Goal: Information Seeking & Learning: Learn about a topic

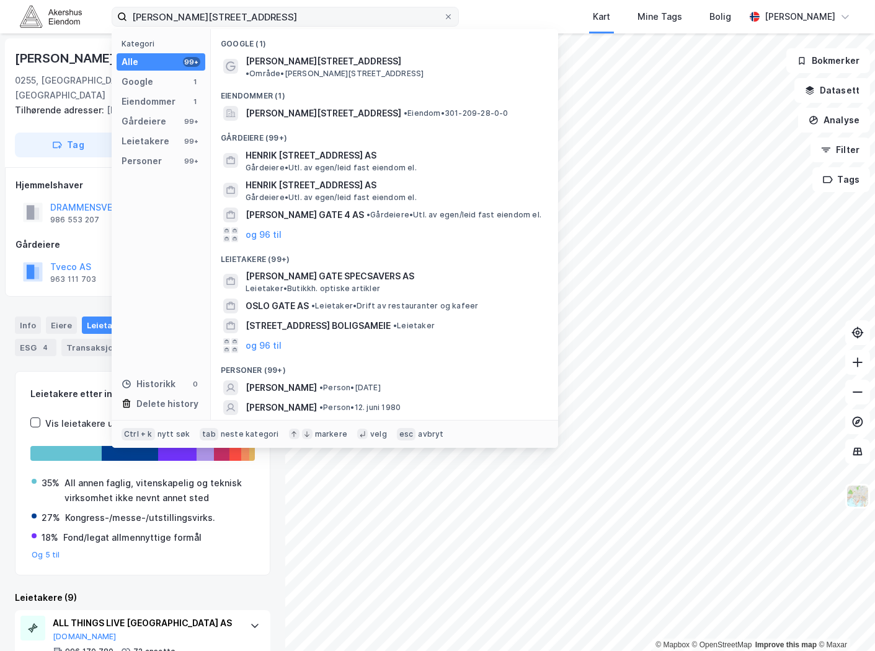
click at [257, 15] on input "[PERSON_NAME][STREET_ADDRESS]" at bounding box center [285, 16] width 316 height 19
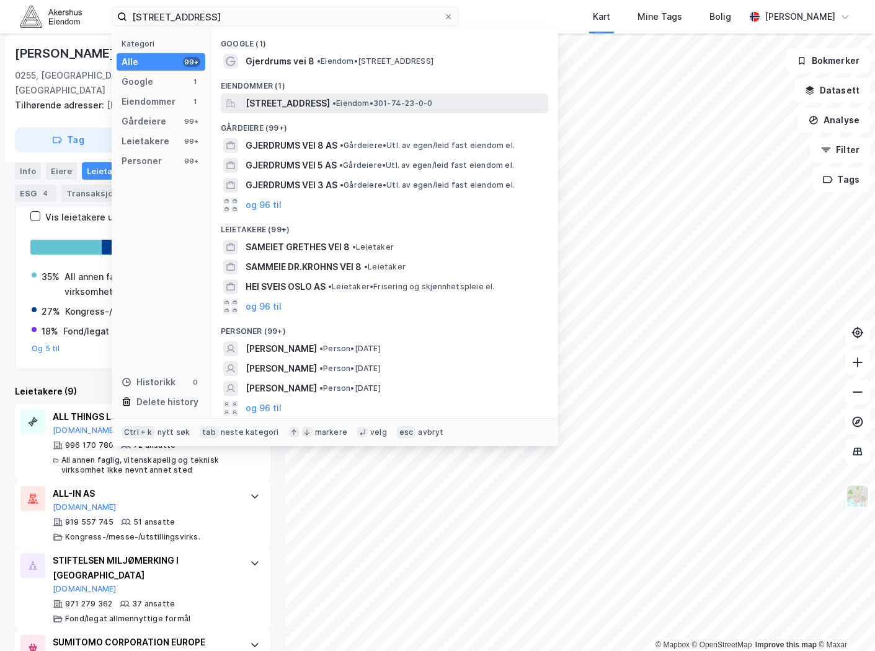
click at [324, 104] on span "[STREET_ADDRESS]" at bounding box center [287, 103] width 84 height 15
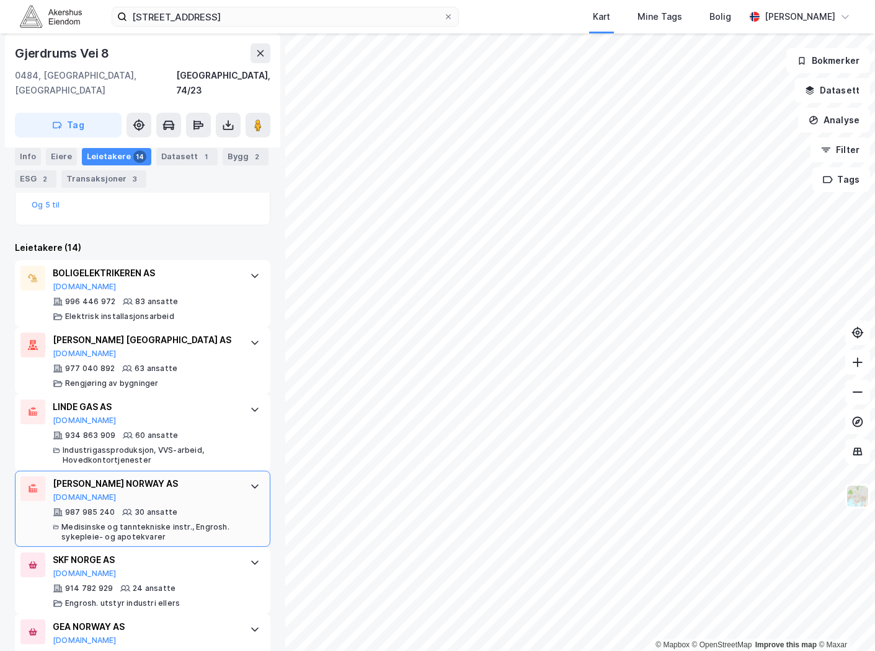
scroll to position [344, 0]
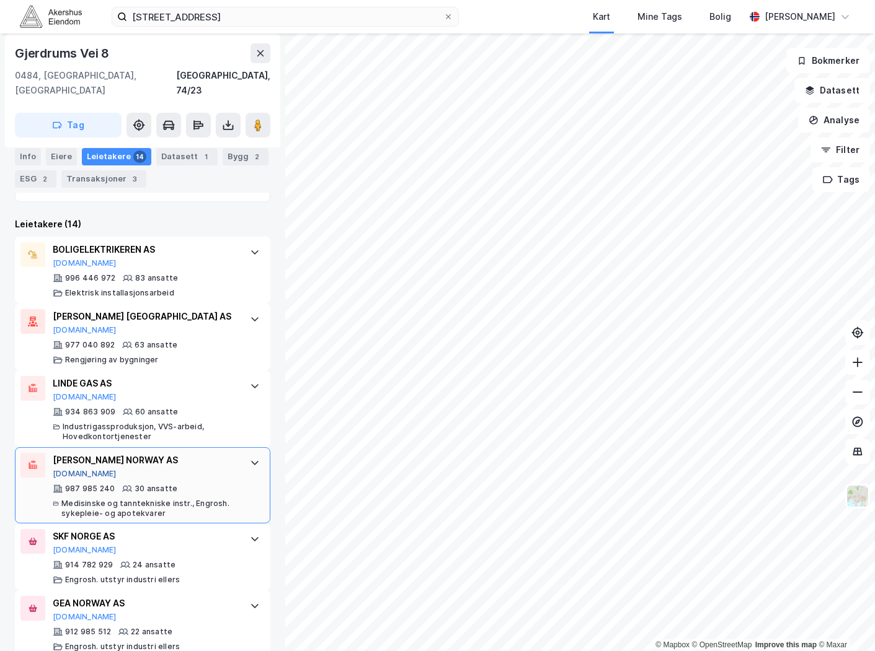
click at [74, 469] on button "[DOMAIN_NAME]" at bounding box center [85, 474] width 64 height 10
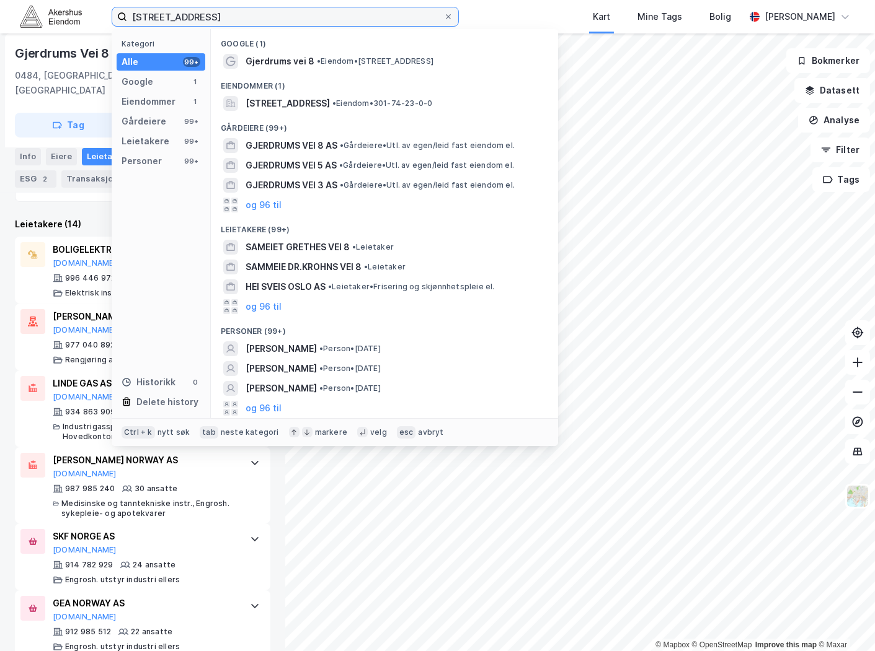
drag, startPoint x: 291, startPoint y: 17, endPoint x: 263, endPoint y: 15, distance: 28.6
click at [263, 15] on input "[STREET_ADDRESS]" at bounding box center [285, 16] width 316 height 19
click at [462, 10] on div "[STREET_ADDRESS] Kategori Alle 99+ Google 1 Eiendommer 1 Gårdeiere 99+ Leietake…" at bounding box center [437, 16] width 875 height 33
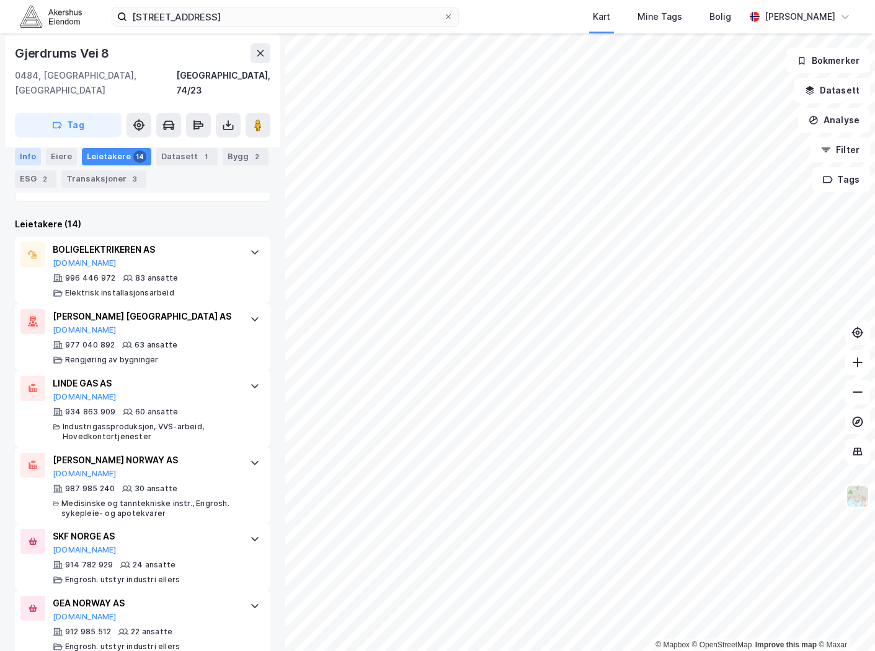
click at [33, 156] on div "Info" at bounding box center [28, 156] width 26 height 17
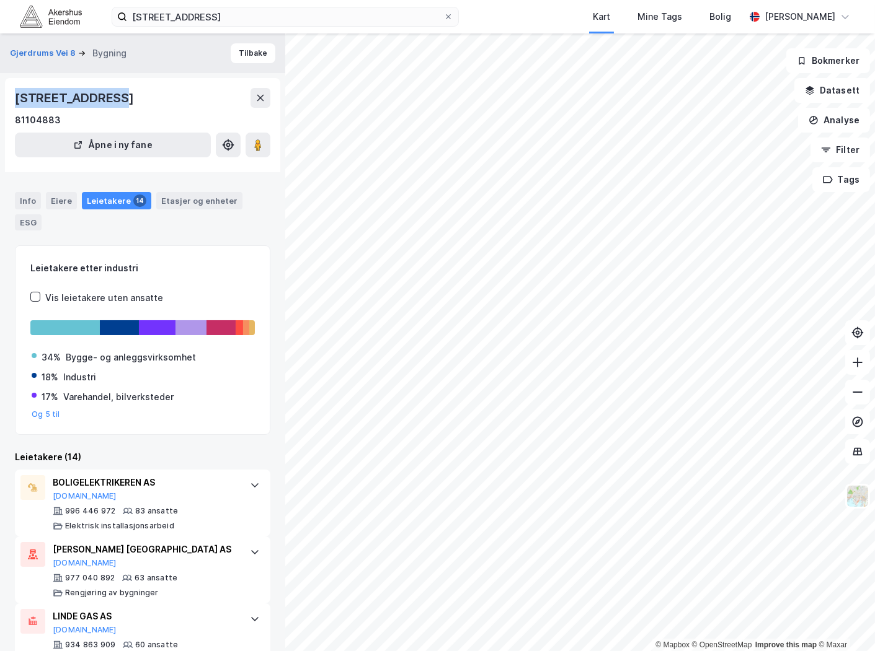
drag, startPoint x: 107, startPoint y: 97, endPoint x: 14, endPoint y: 99, distance: 92.4
click at [15, 99] on div "[STREET_ADDRESS]" at bounding box center [75, 98] width 121 height 20
copy div "Gjerdrums vei 8"
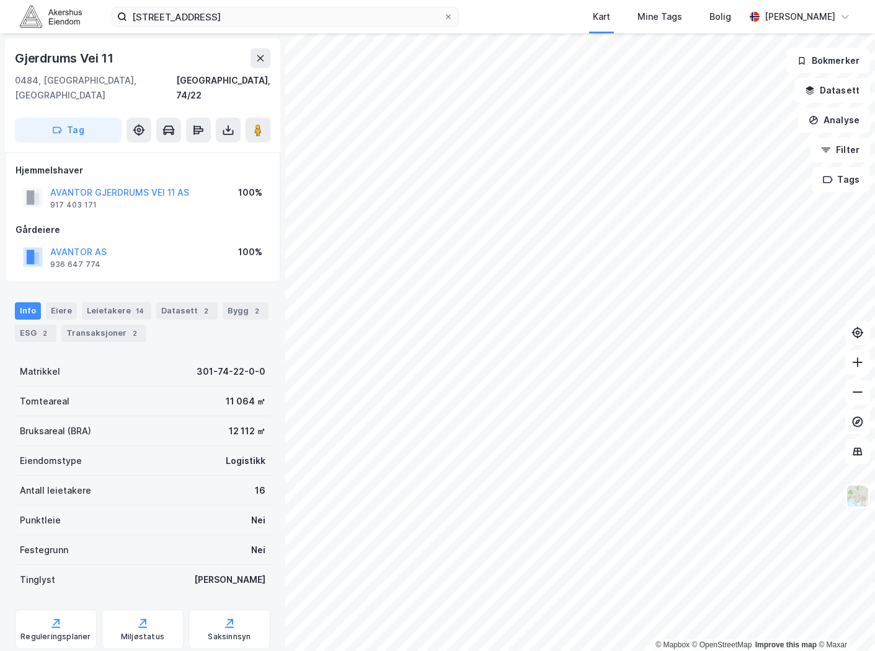
scroll to position [1, 0]
drag, startPoint x: 121, startPoint y: 54, endPoint x: 4, endPoint y: 51, distance: 117.8
click at [4, 51] on div "Gjerdrums Vei 11 [GEOGRAPHIC_DATA], 74/22 Tag Hjemmelshaver AVANTOR GJERDRUMS V…" at bounding box center [142, 342] width 285 height 618
copy div "Gjerdrums Vei 11"
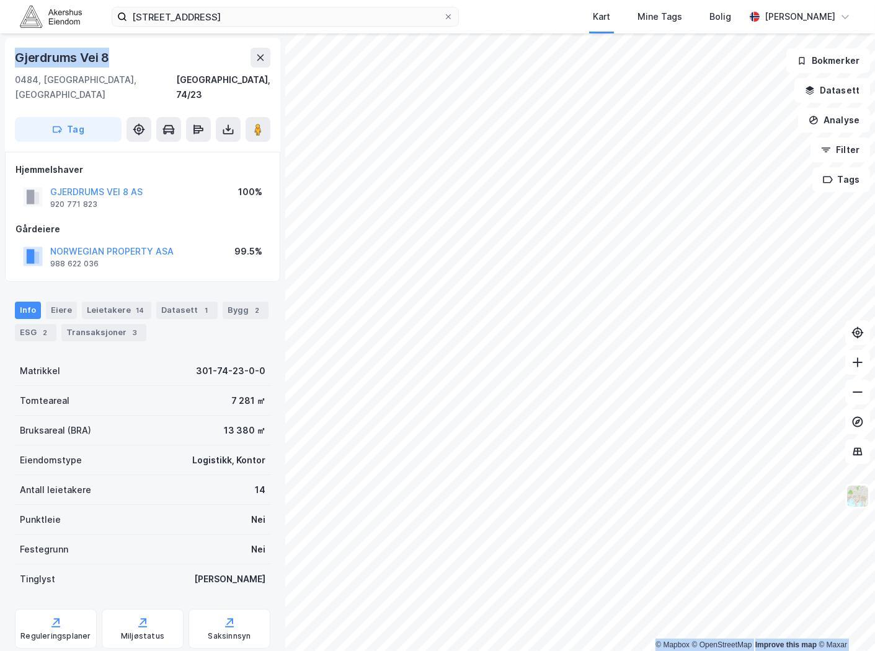
drag, startPoint x: 115, startPoint y: 54, endPoint x: -27, endPoint y: 74, distance: 144.0
click at [0, 74] on html "[STREET_ADDRESS] Kart Mine Tags Bolig [PERSON_NAME] © Mapbox © OpenStreetMap Im…" at bounding box center [437, 325] width 875 height 651
copy div "© Mapbox © OpenStreetMap Improve this map © Maxar [STREET_ADDRESS]"
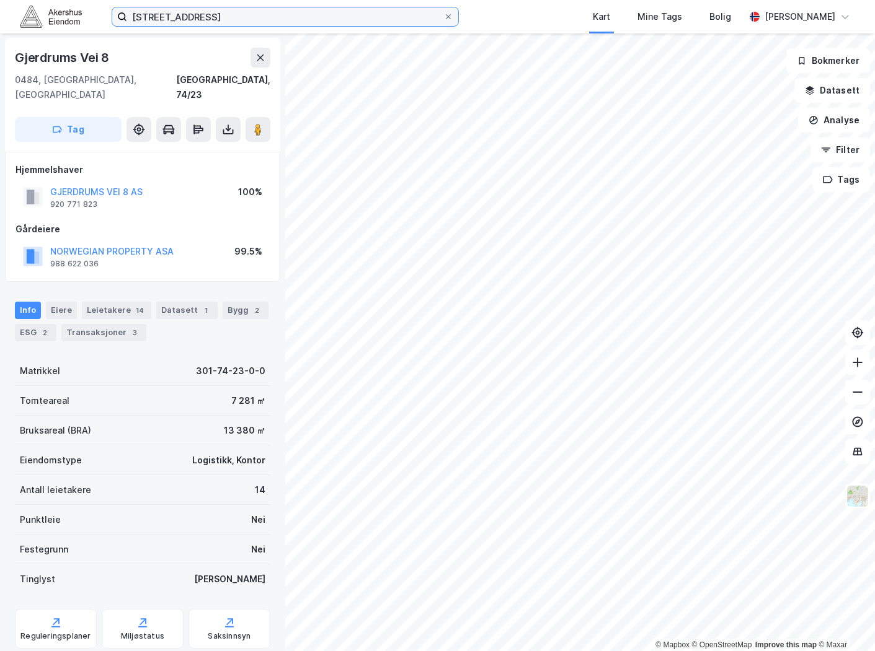
click at [221, 20] on input "[STREET_ADDRESS]" at bounding box center [285, 16] width 316 height 19
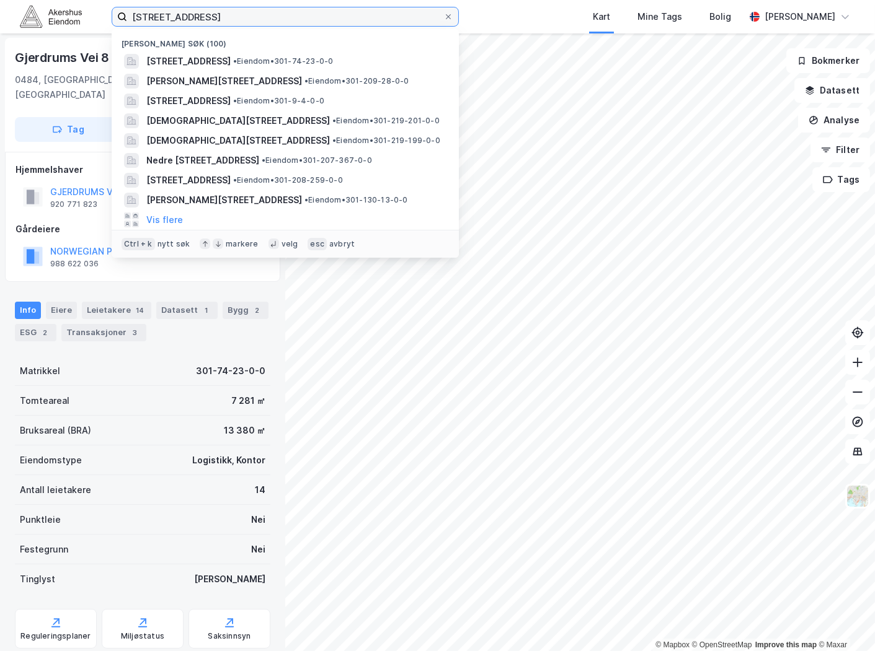
click at [221, 20] on input "[STREET_ADDRESS]" at bounding box center [285, 16] width 316 height 19
paste input "[STREET_ADDRESS]"
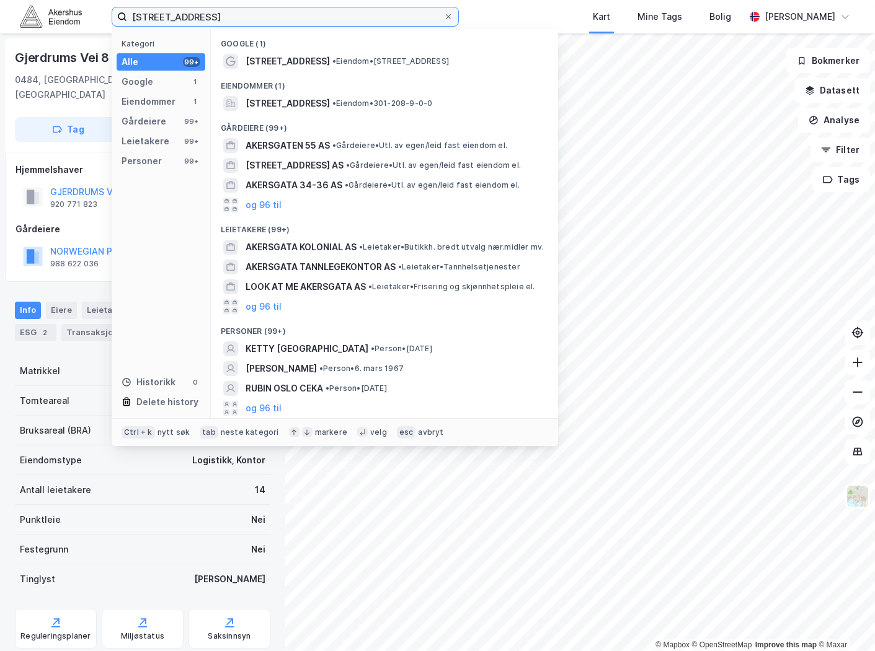
type input "[STREET_ADDRESS]"
click at [330, 107] on span "[STREET_ADDRESS]" at bounding box center [287, 103] width 84 height 15
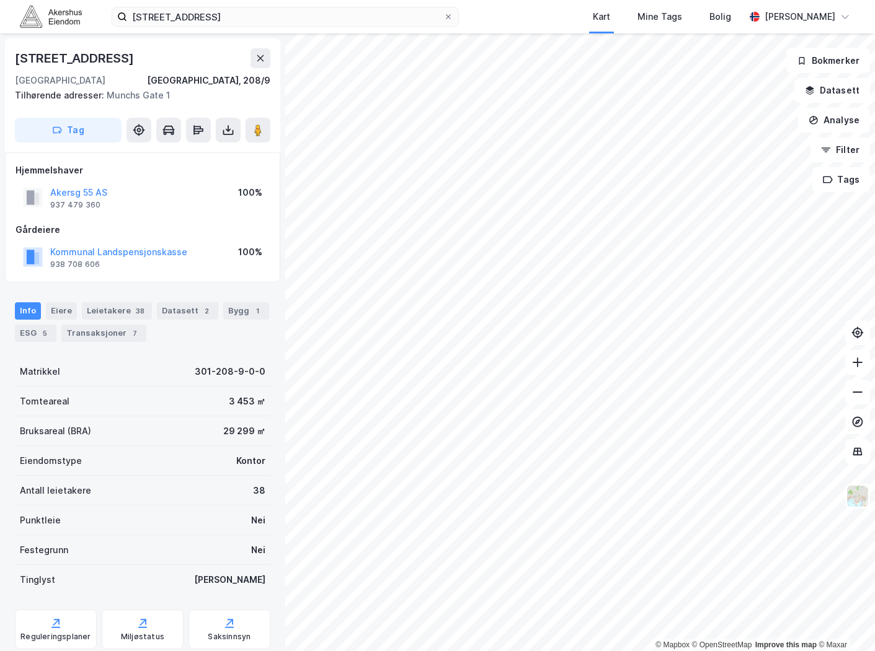
scroll to position [1, 0]
click at [133, 313] on div "38" at bounding box center [140, 310] width 14 height 12
